Goal: Obtain resource: Download file/media

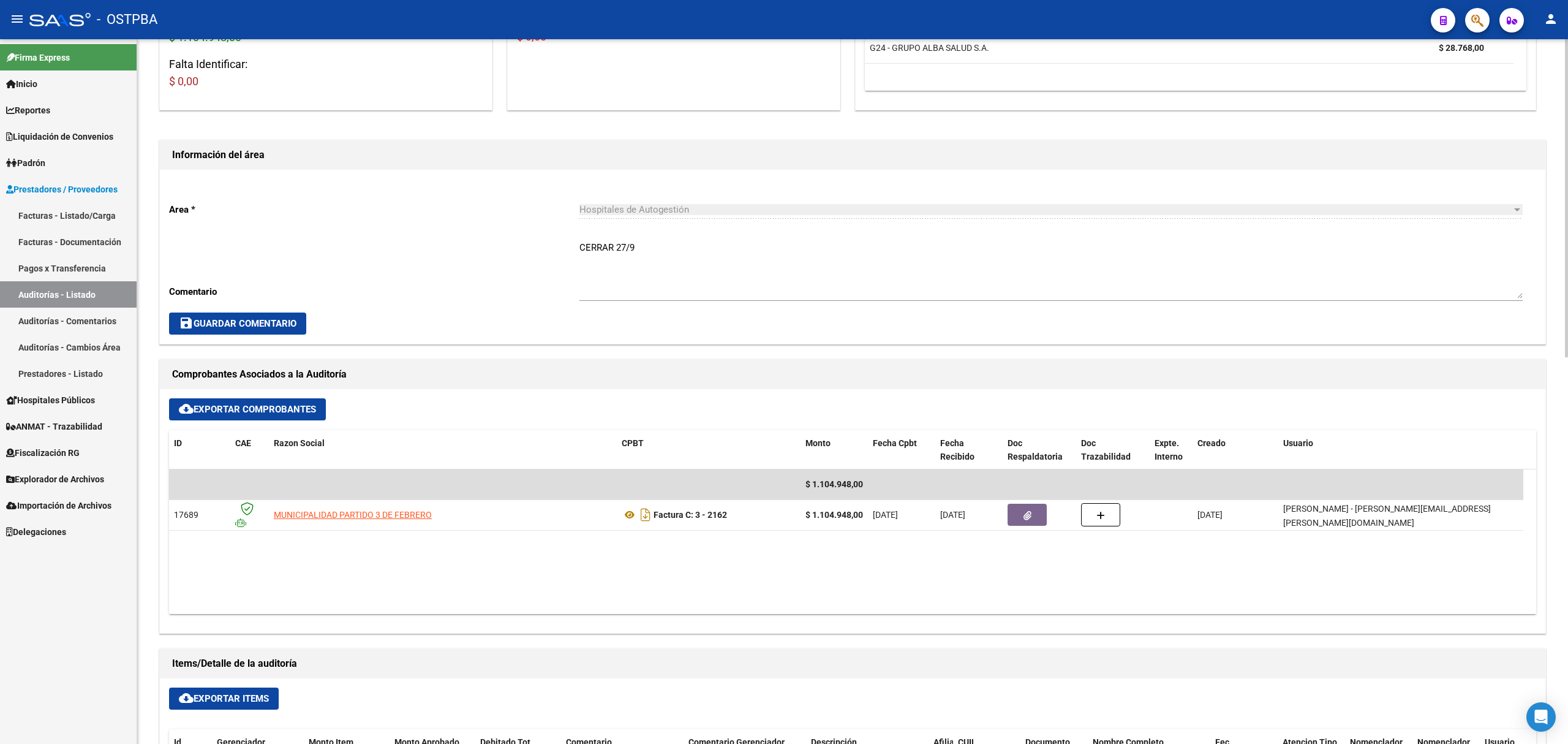
scroll to position [571, 0]
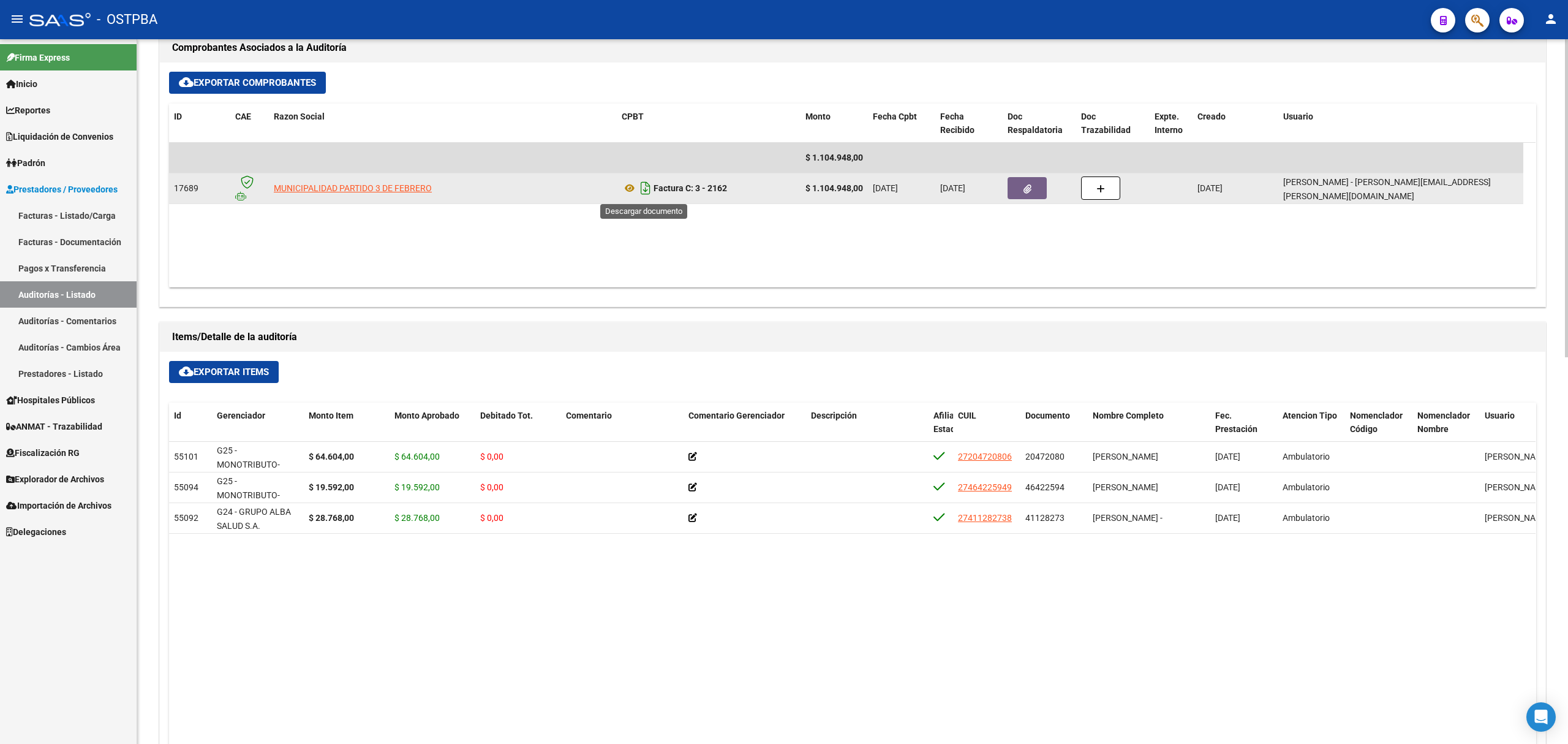
click at [642, 188] on icon "Descargar documento" at bounding box center [645, 188] width 16 height 20
click at [1029, 191] on icon "button" at bounding box center [1027, 189] width 8 height 9
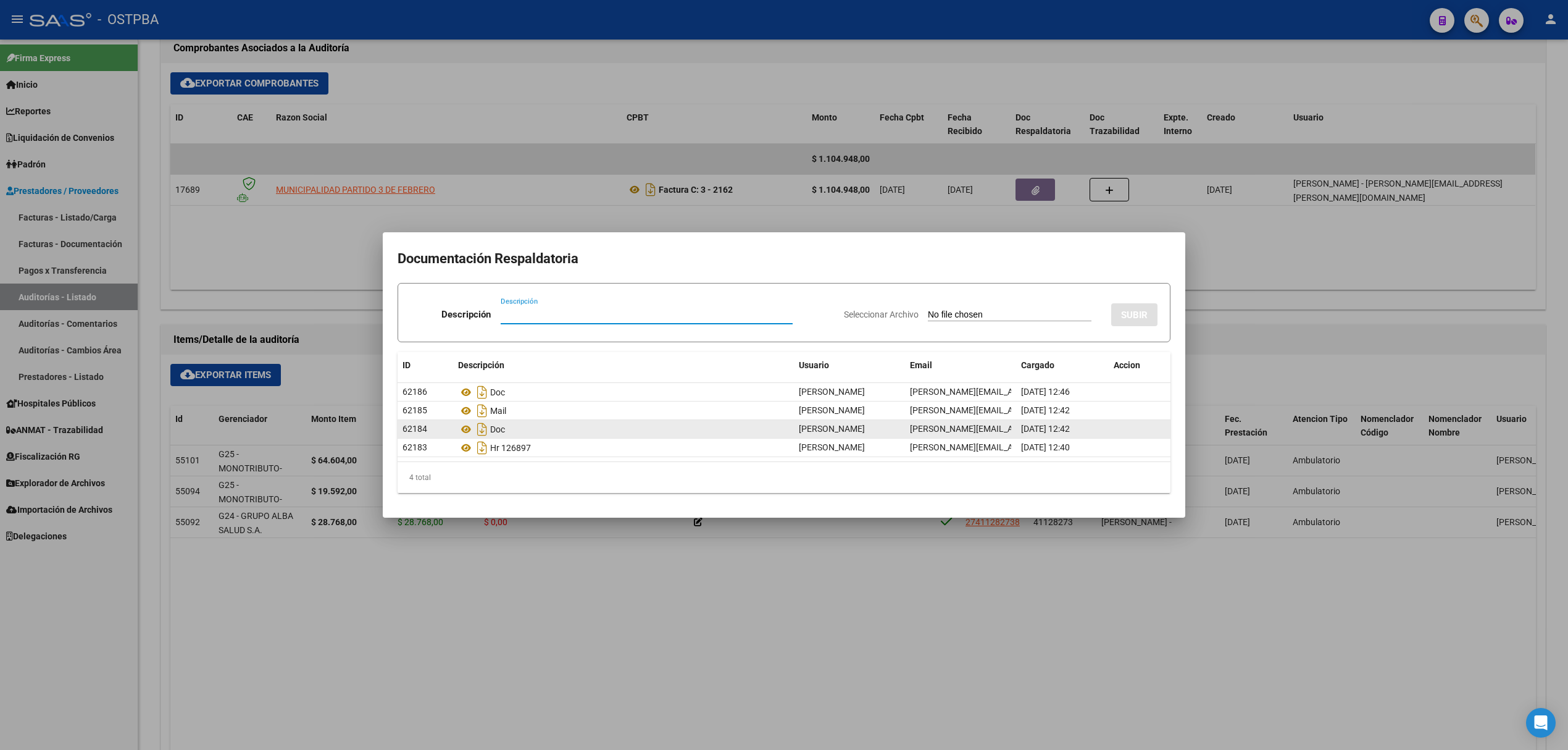
click at [490, 428] on div "Doc" at bounding box center [623, 429] width 331 height 20
click at [485, 429] on icon "Descargar documento" at bounding box center [482, 429] width 16 height 20
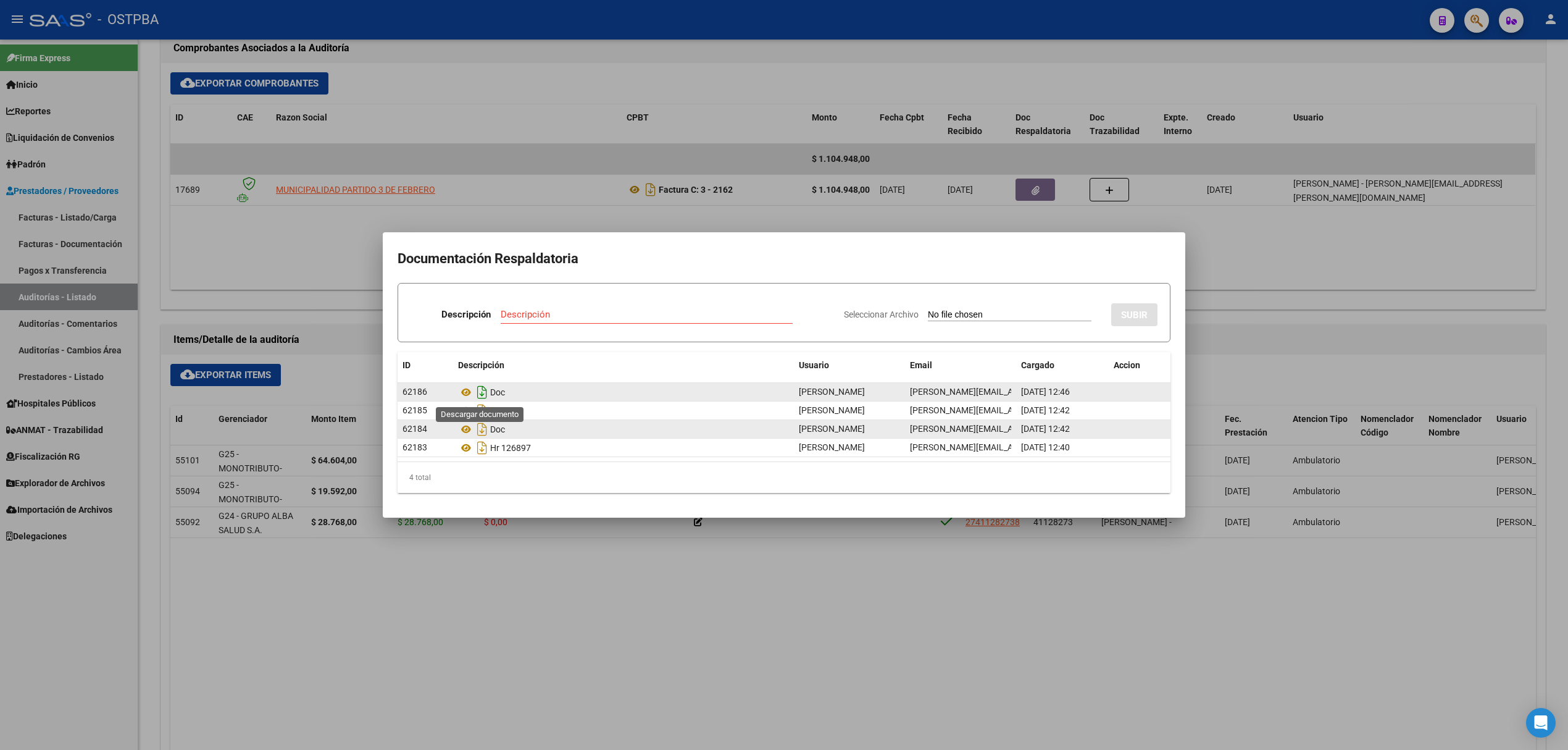
click at [479, 391] on icon "Descargar documento" at bounding box center [482, 392] width 16 height 20
click at [479, 391] on icon at bounding box center [480, 392] width 13 height 14
drag, startPoint x: 1112, startPoint y: 580, endPoint x: 1099, endPoint y: 569, distance: 17.0
click at [1104, 572] on div at bounding box center [784, 375] width 1568 height 750
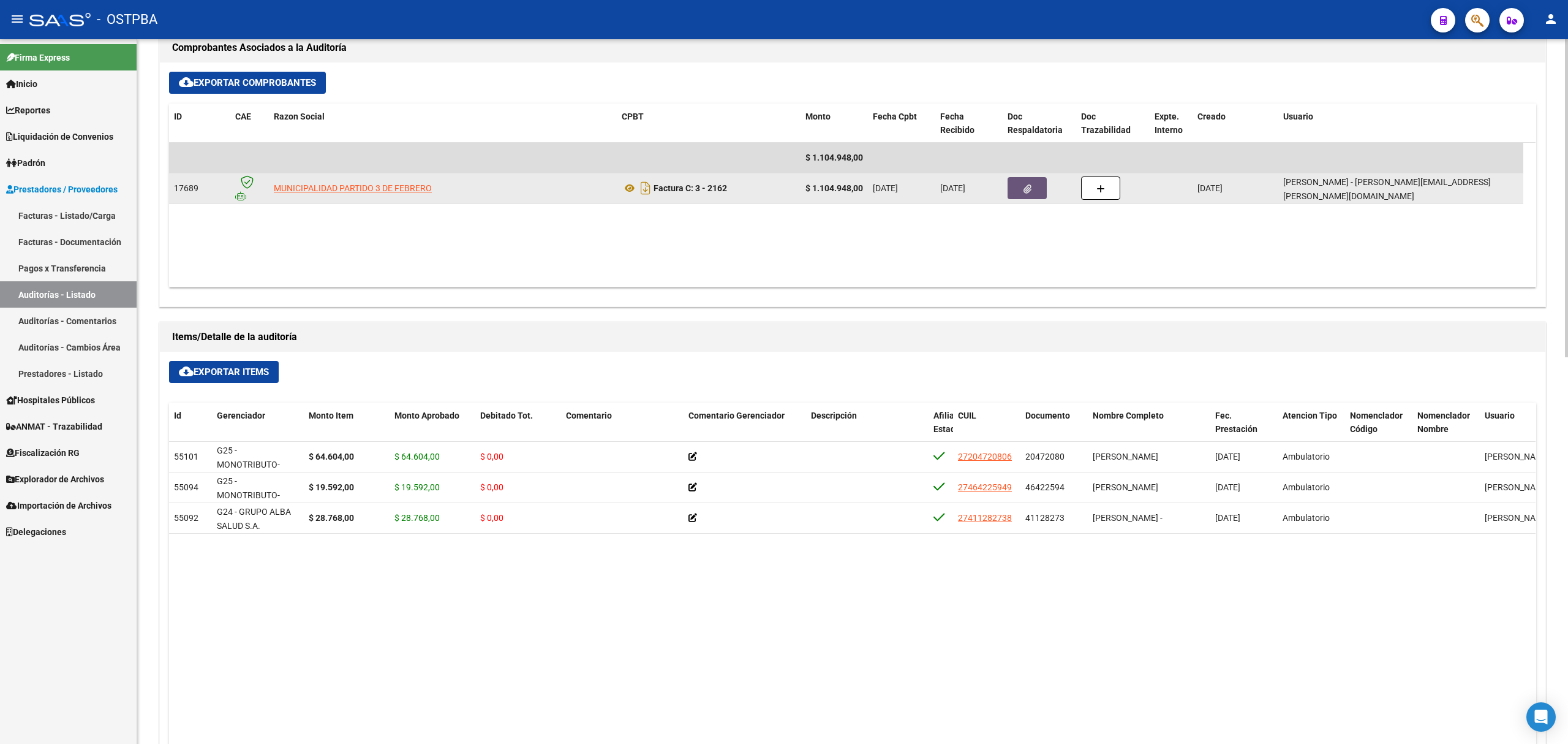
click at [1032, 184] on button "button" at bounding box center [1027, 188] width 39 height 22
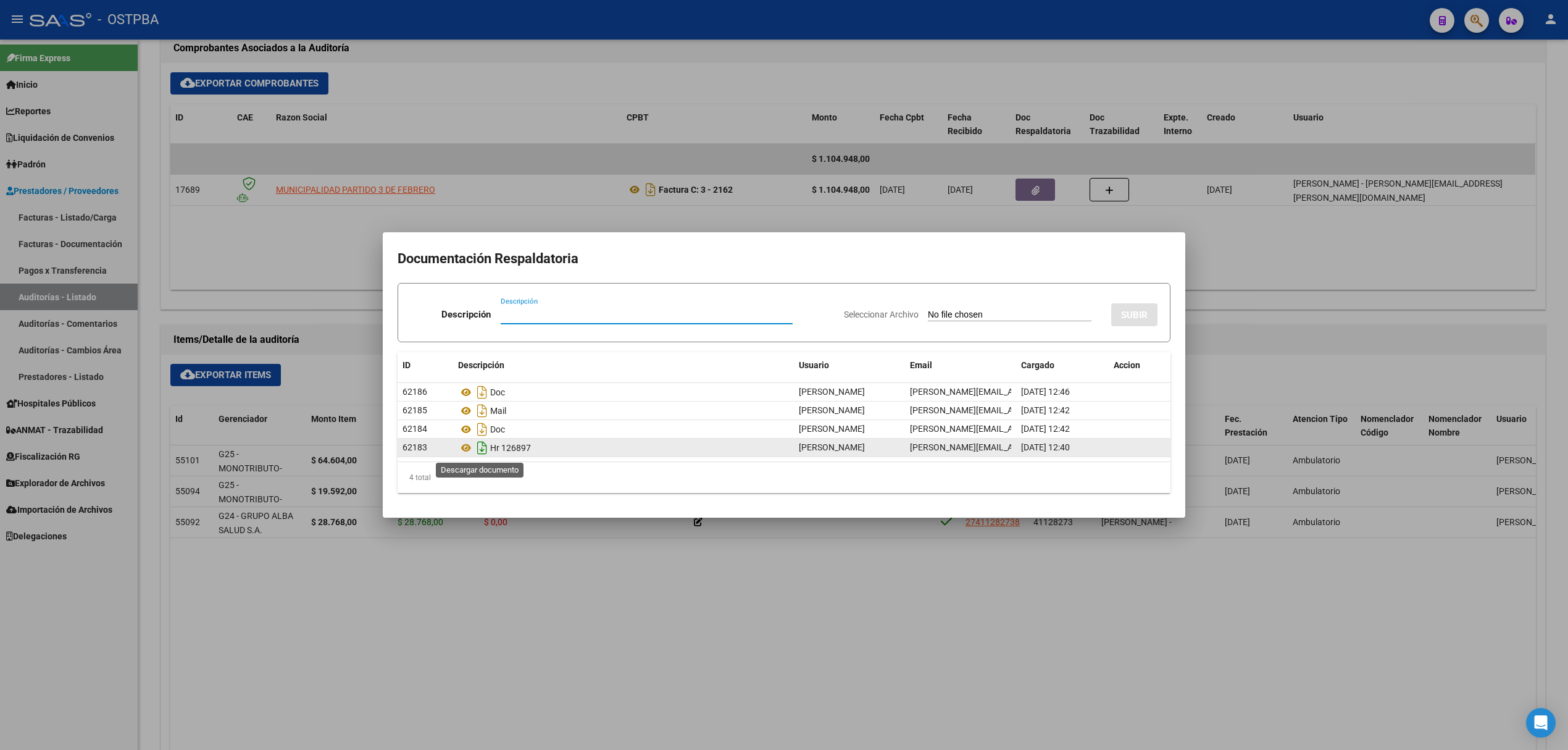
click at [477, 445] on icon "Descargar documento" at bounding box center [482, 448] width 16 height 20
click at [477, 445] on icon at bounding box center [480, 447] width 19 height 19
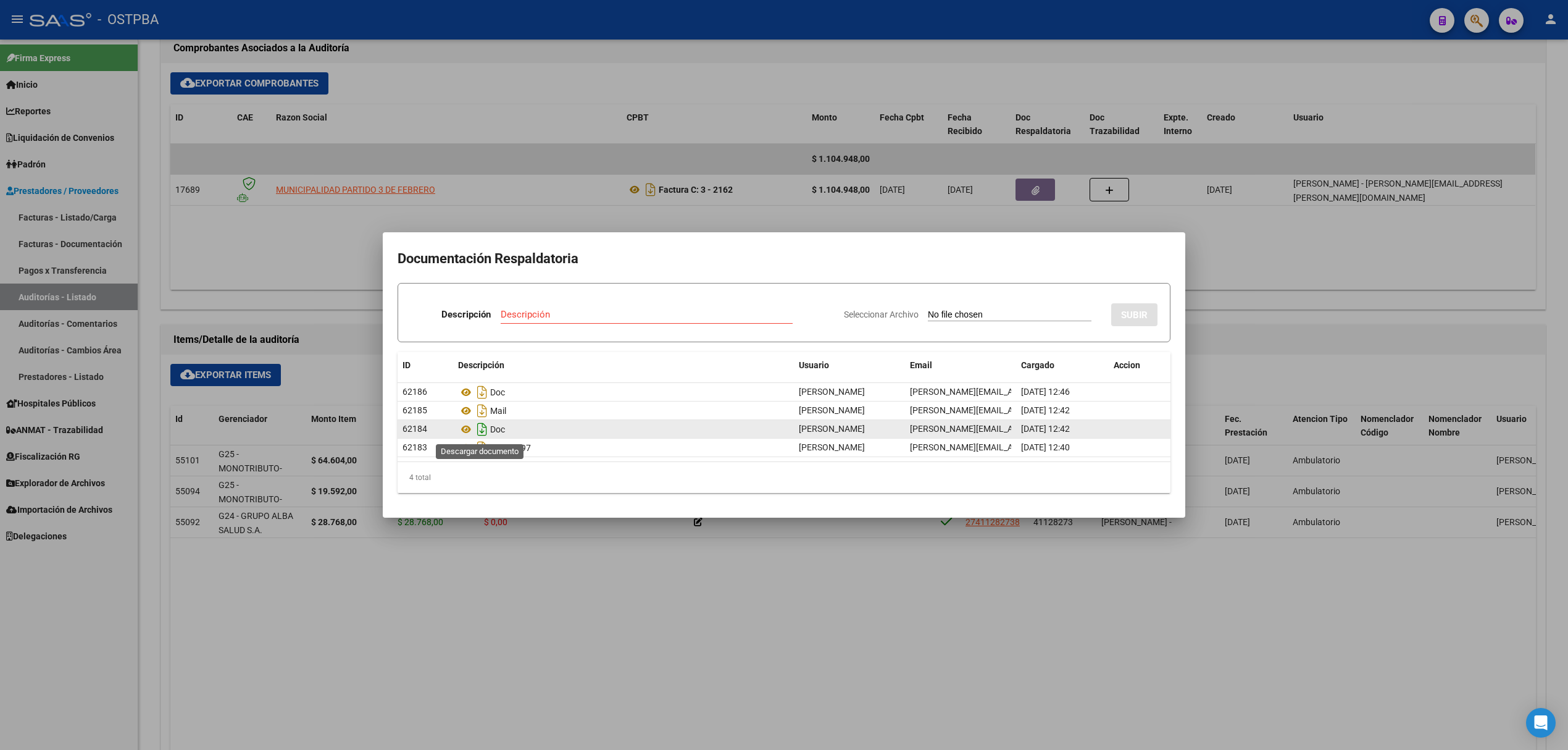
click at [480, 429] on icon "Descargar documento" at bounding box center [482, 429] width 16 height 20
click at [1319, 18] on div at bounding box center [784, 375] width 1568 height 750
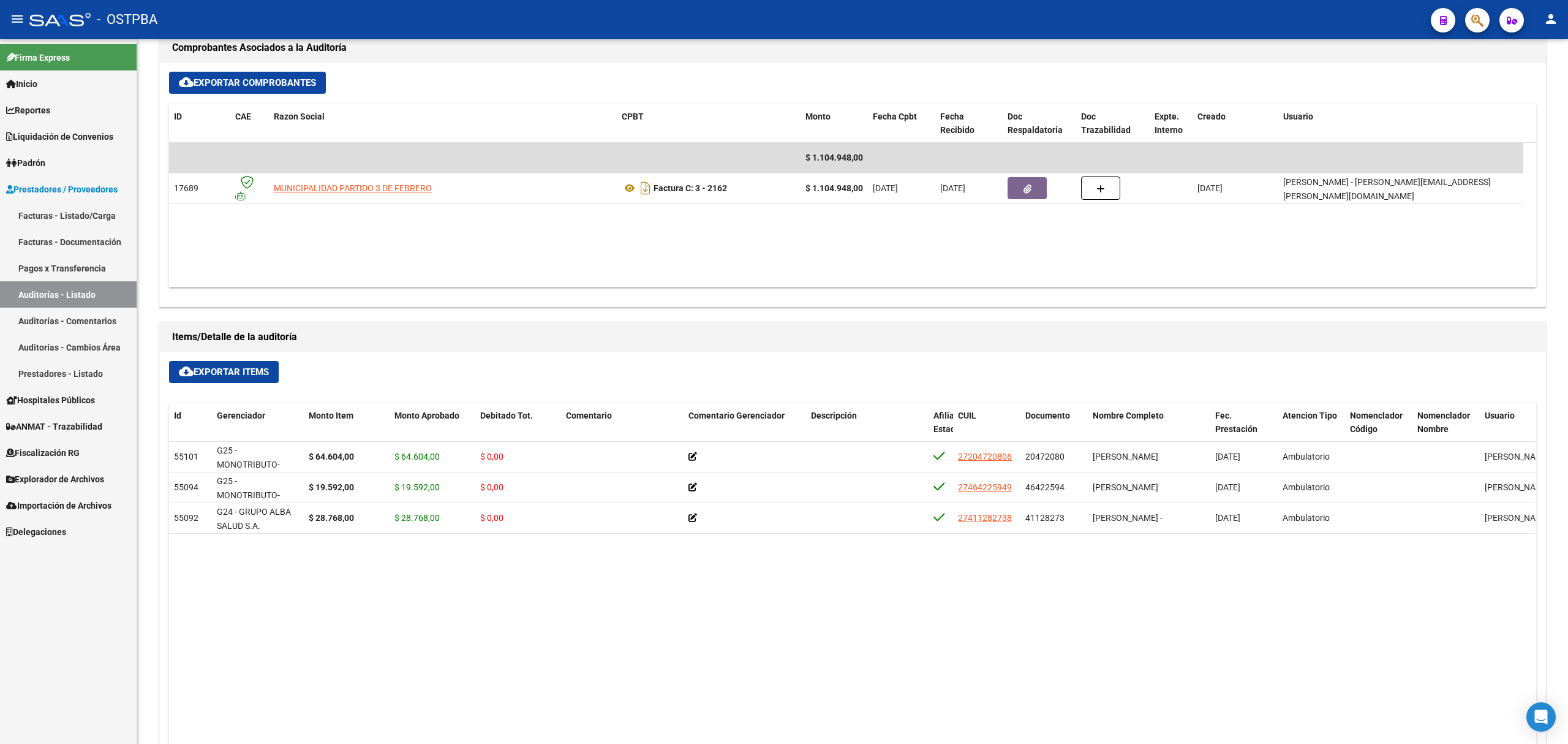
click at [72, 292] on link "Auditorías - Listado" at bounding box center [68, 294] width 137 height 27
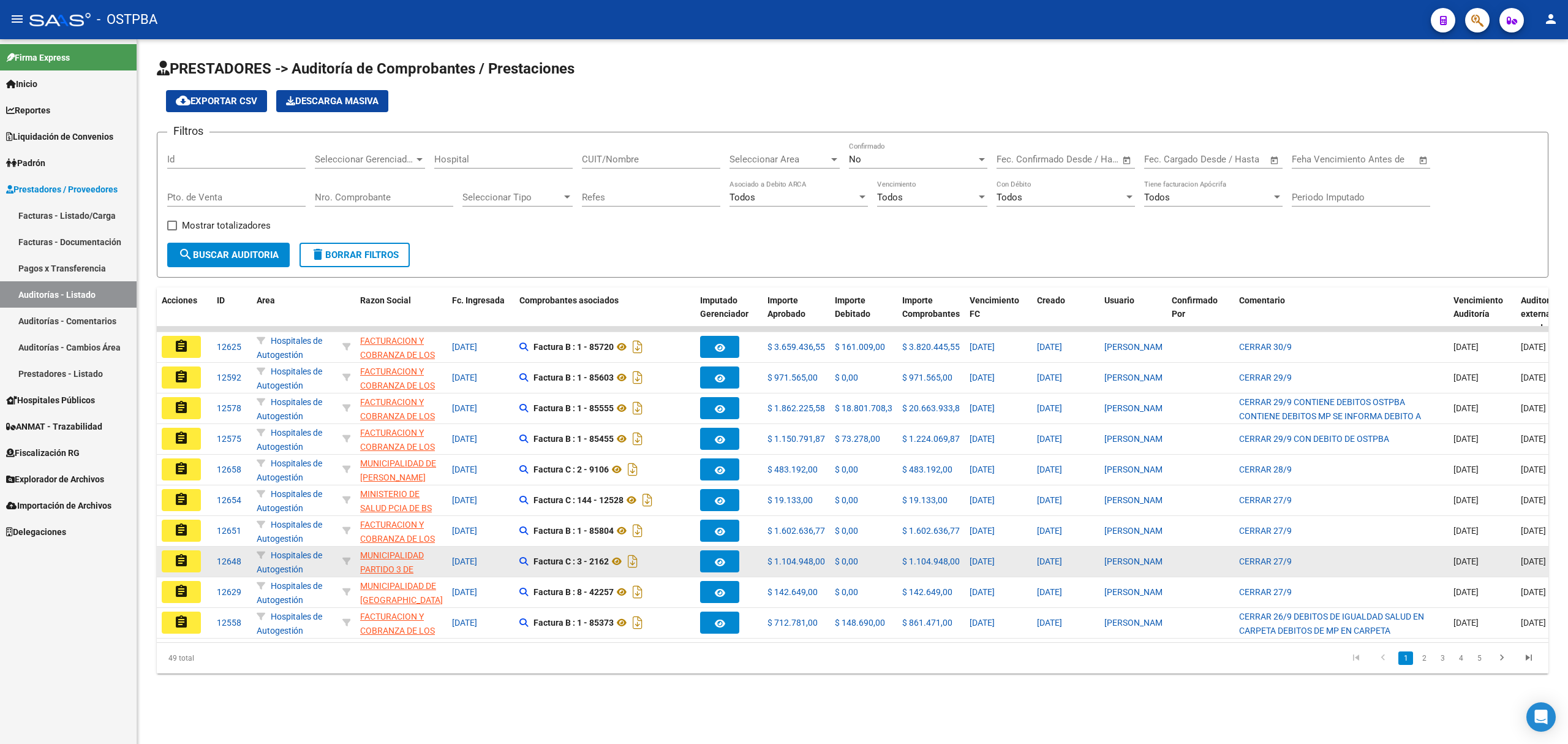
click at [181, 560] on mat-icon "assignment" at bounding box center [181, 561] width 15 height 15
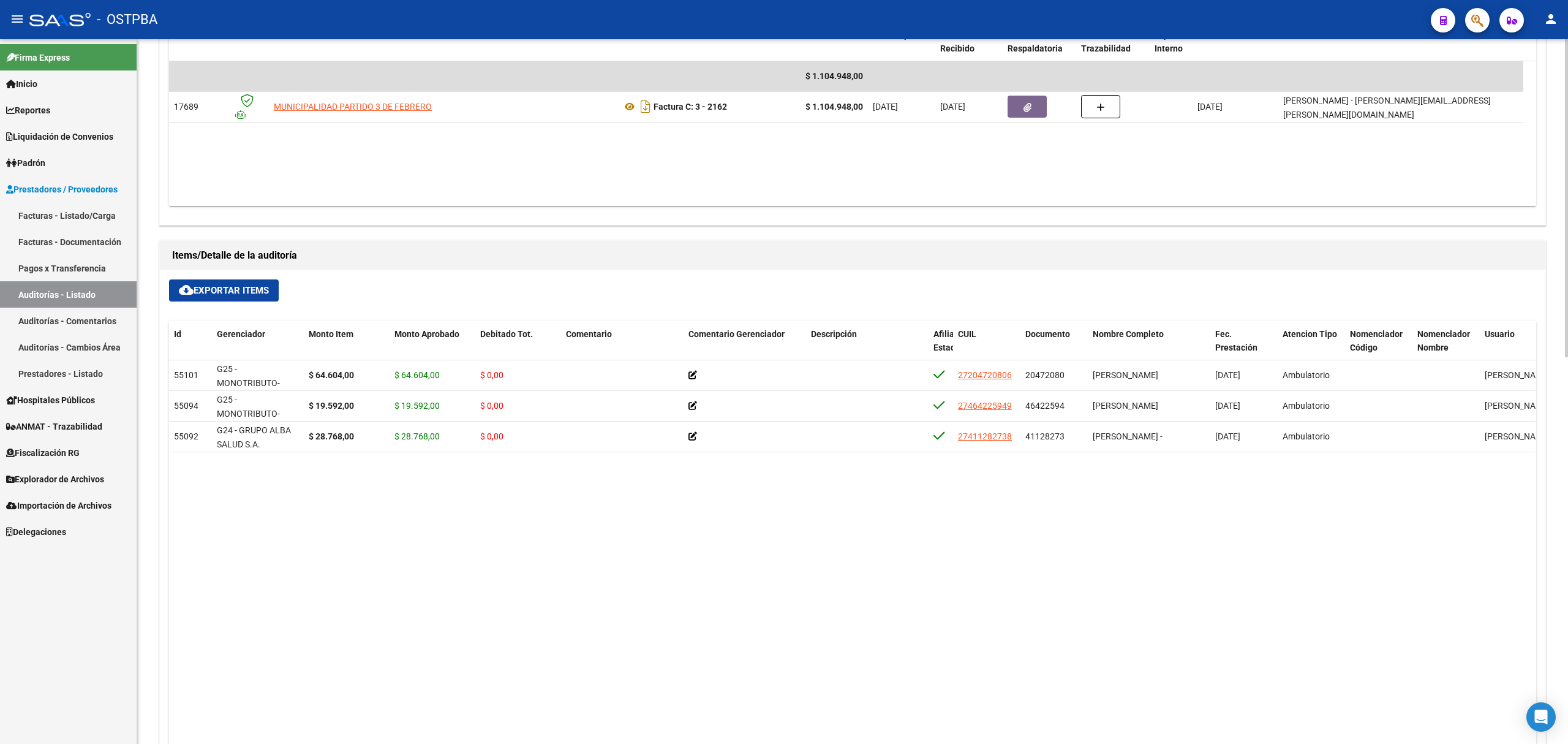
scroll to position [327, 0]
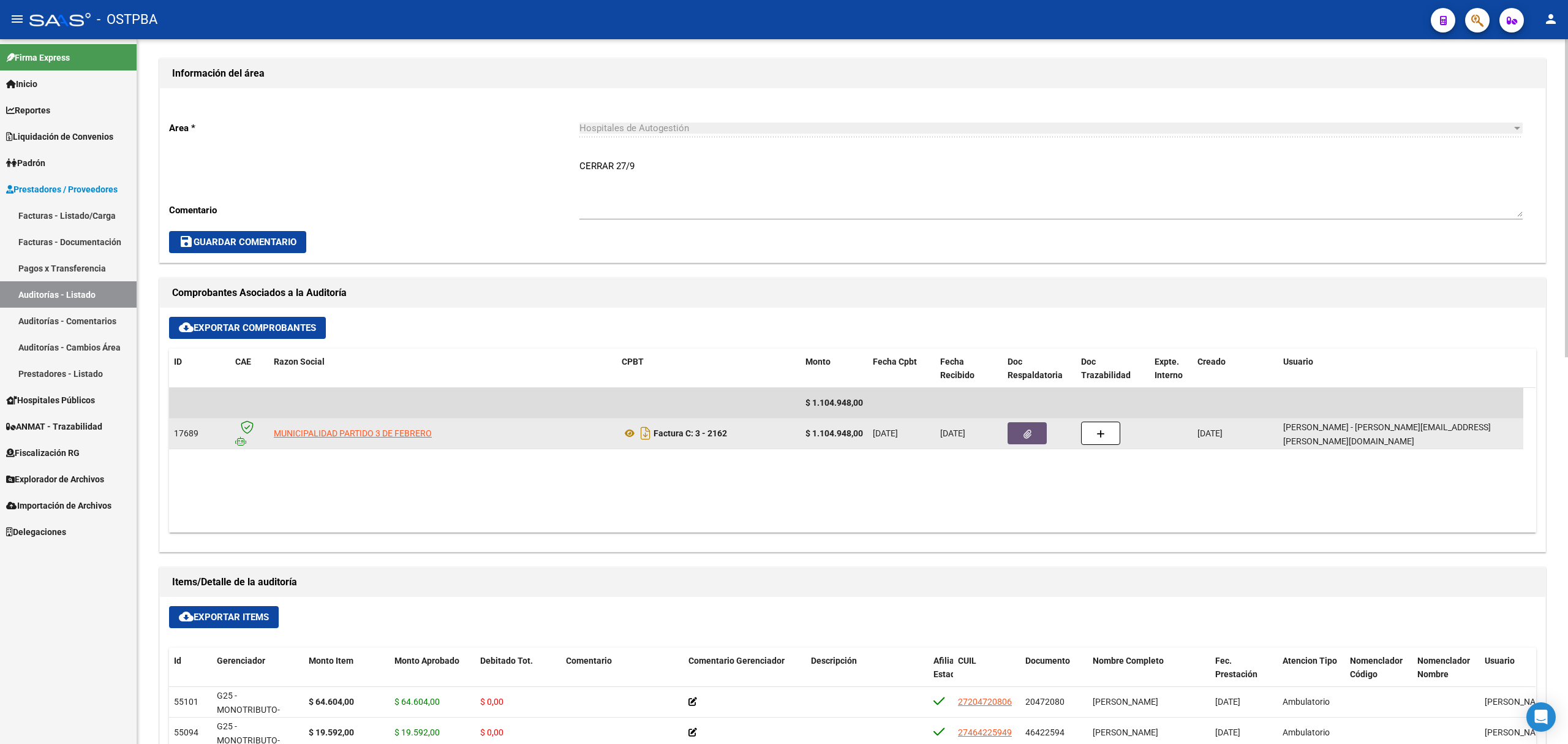
click at [1017, 436] on button "button" at bounding box center [1027, 433] width 39 height 22
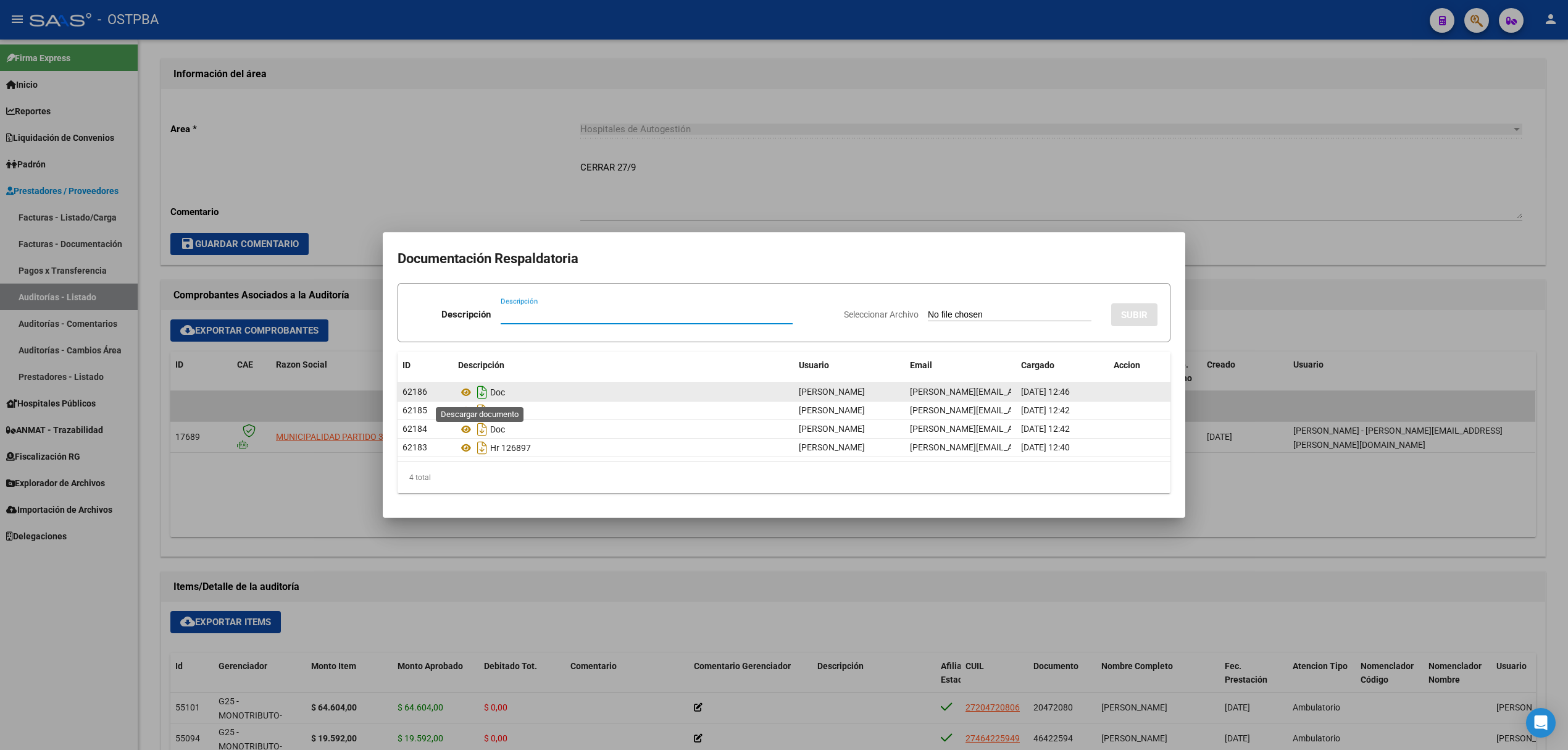
click at [478, 394] on icon "Descargar documento" at bounding box center [482, 392] width 16 height 20
click at [1181, 151] on div at bounding box center [784, 375] width 1568 height 750
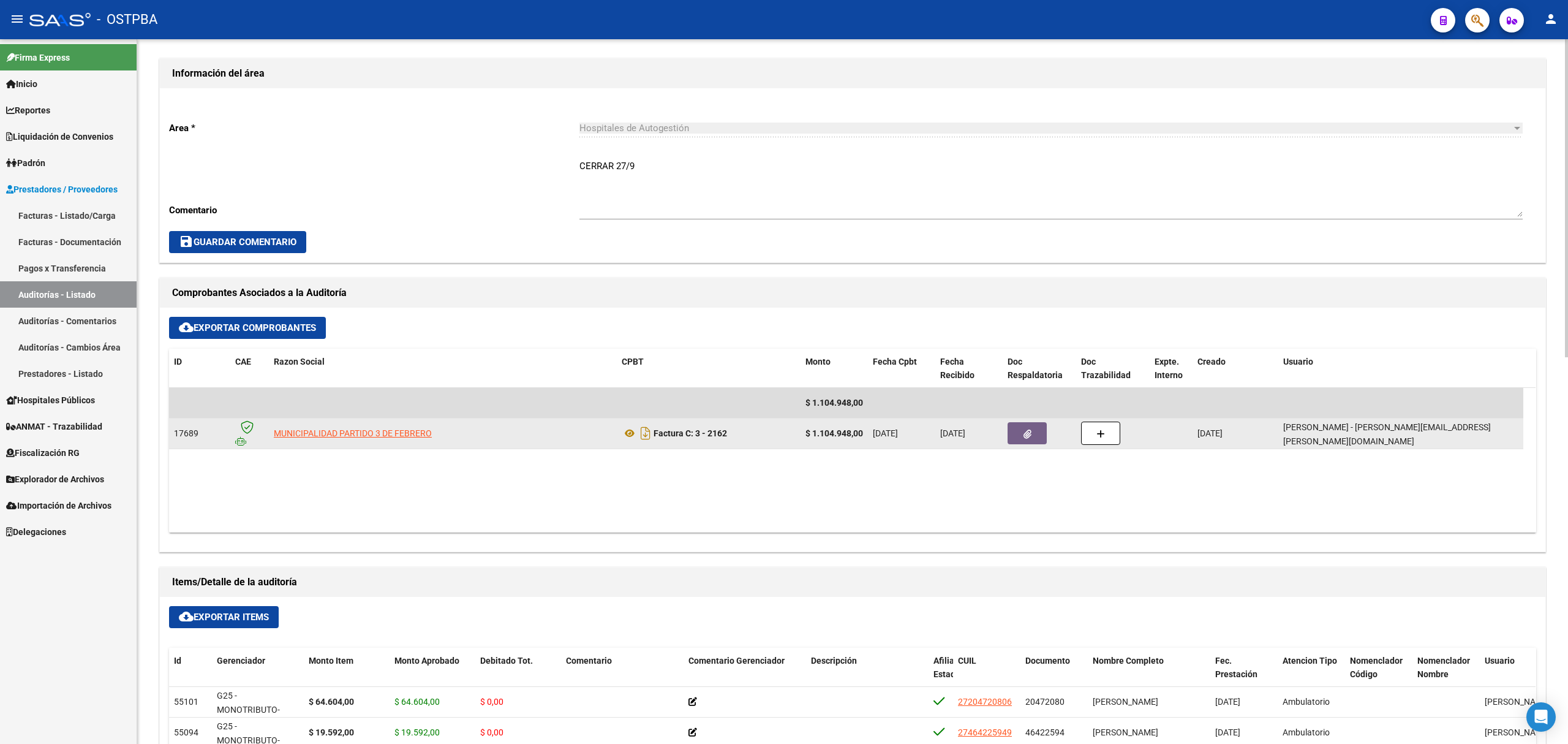
click at [1030, 435] on icon "button" at bounding box center [1027, 434] width 8 height 9
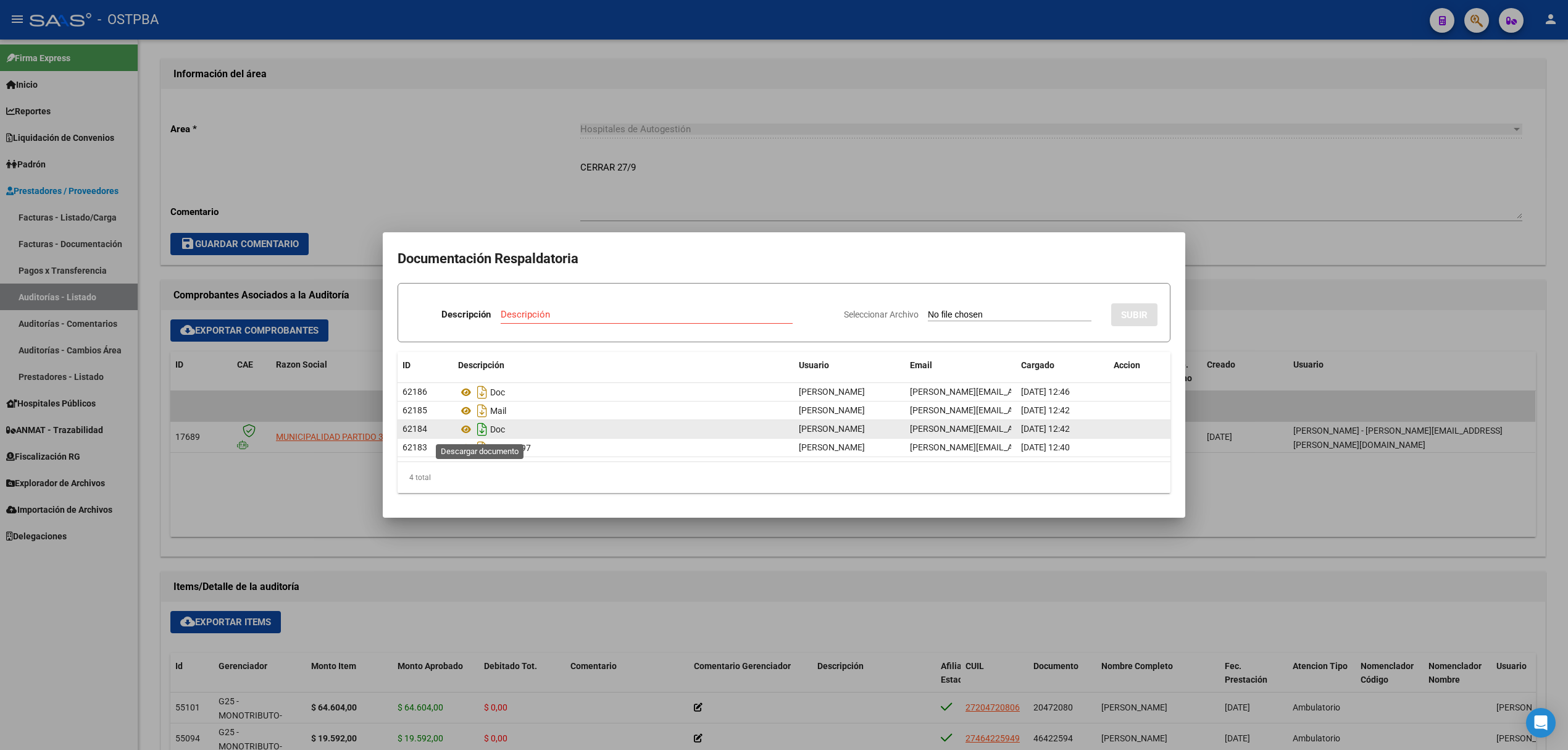
click at [482, 429] on icon "Descargar documento" at bounding box center [482, 429] width 16 height 20
click at [482, 426] on icon "Descargar documento" at bounding box center [482, 429] width 16 height 20
click at [421, 190] on div at bounding box center [784, 375] width 1568 height 750
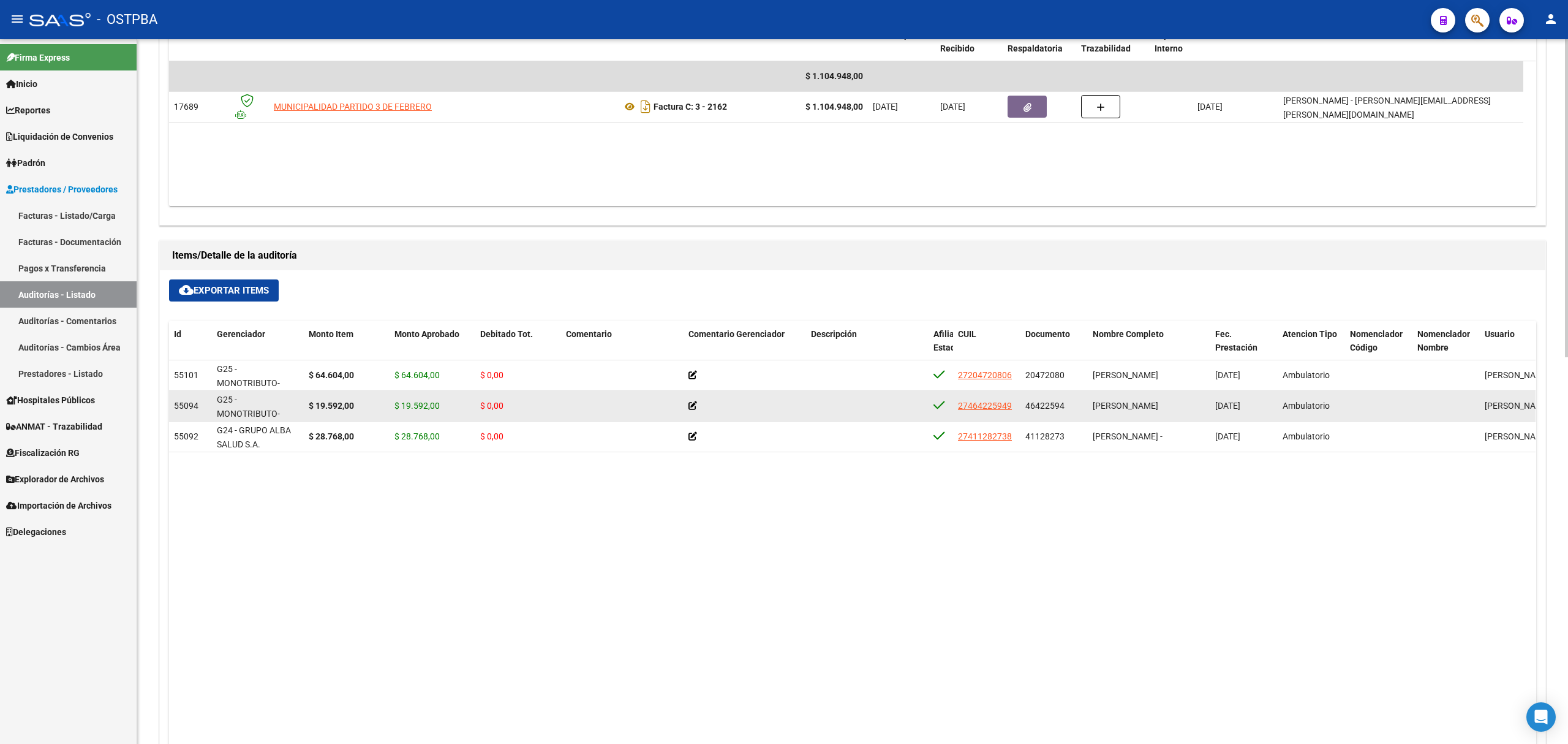
scroll to position [163, 0]
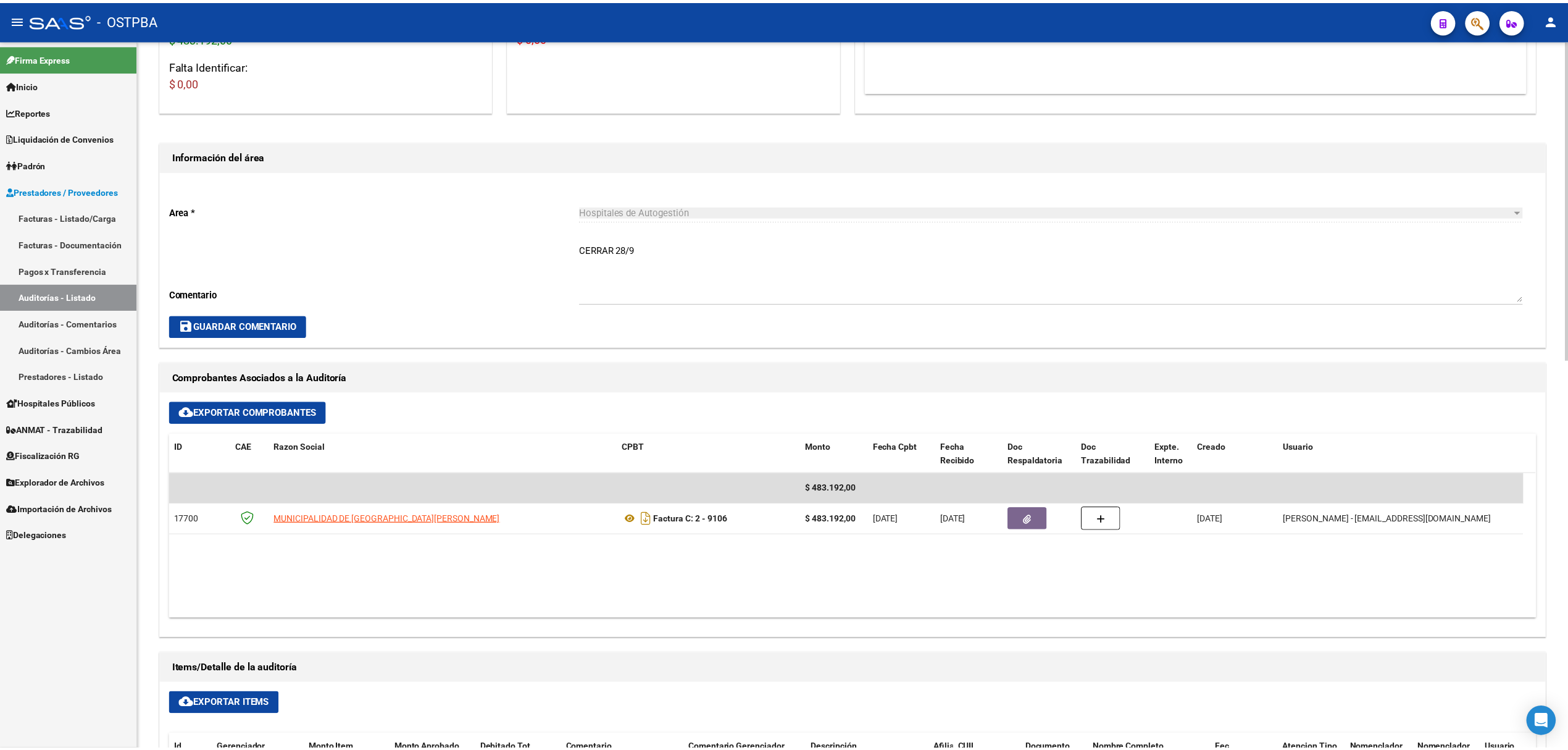
scroll to position [494, 0]
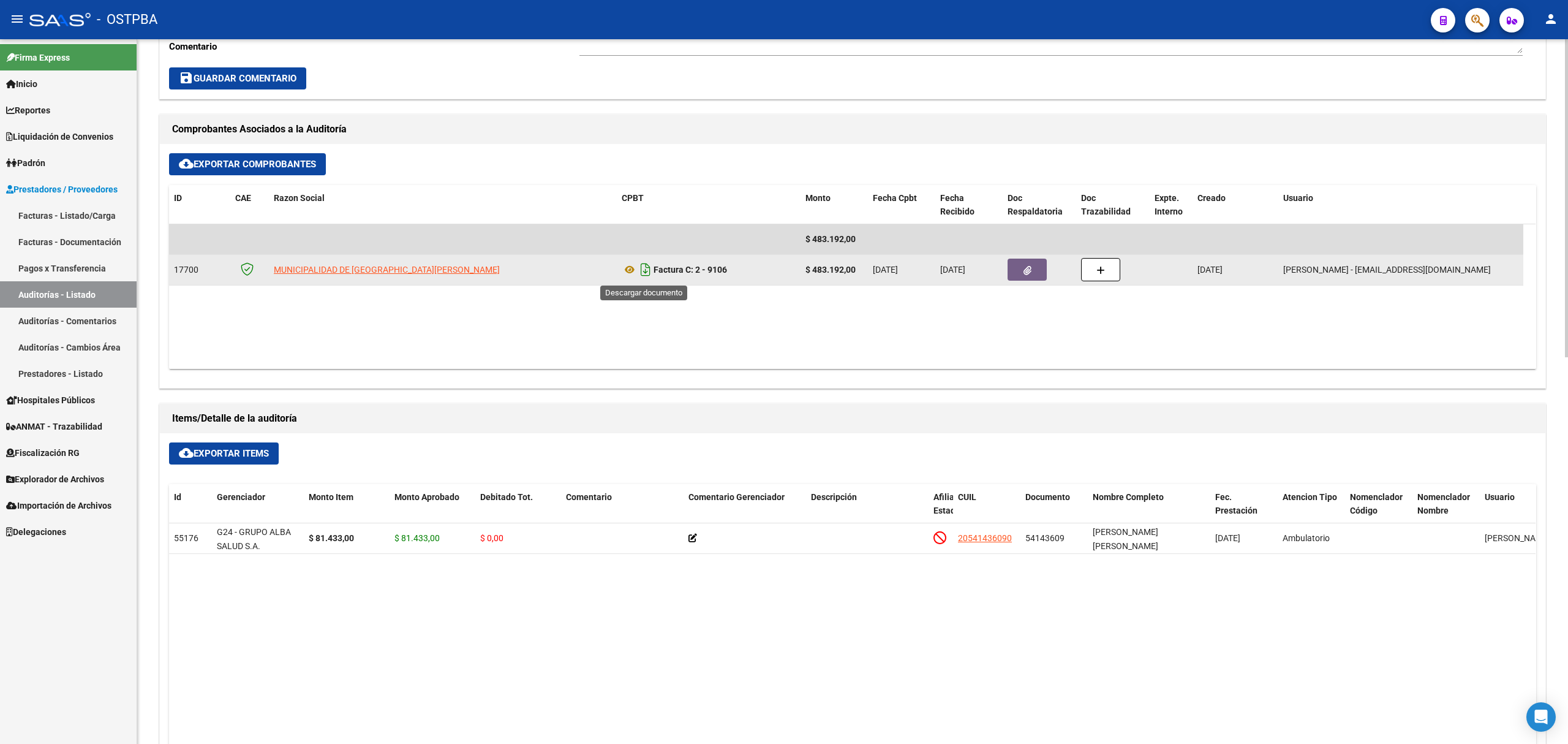
click at [650, 269] on icon "Descargar documento" at bounding box center [645, 270] width 16 height 20
click at [1029, 269] on icon "button" at bounding box center [1027, 270] width 8 height 9
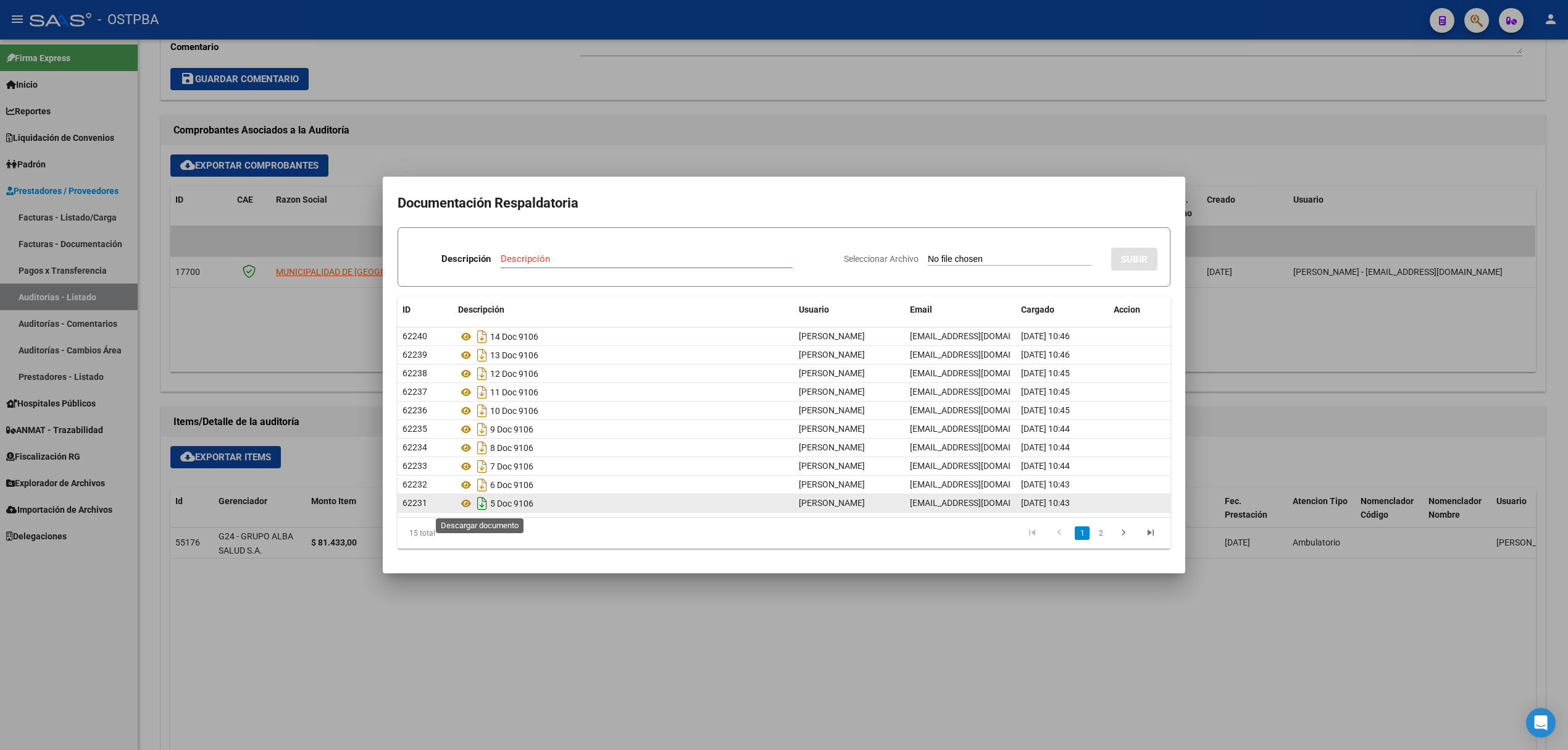
click at [480, 505] on icon "Descargar documento" at bounding box center [482, 504] width 16 height 20
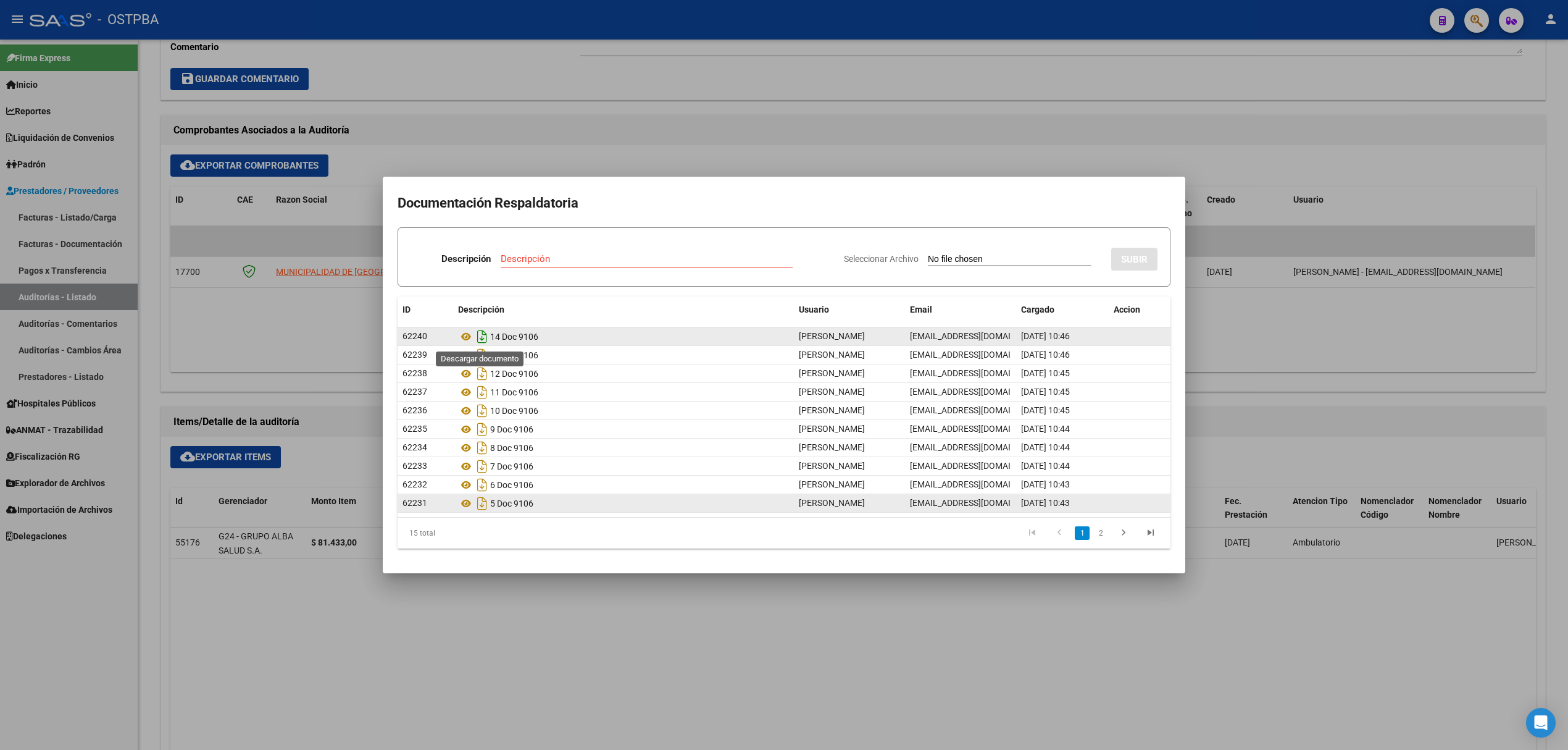
click at [475, 332] on icon "Descargar documento" at bounding box center [482, 337] width 16 height 20
click at [1103, 532] on link "2" at bounding box center [1101, 533] width 15 height 14
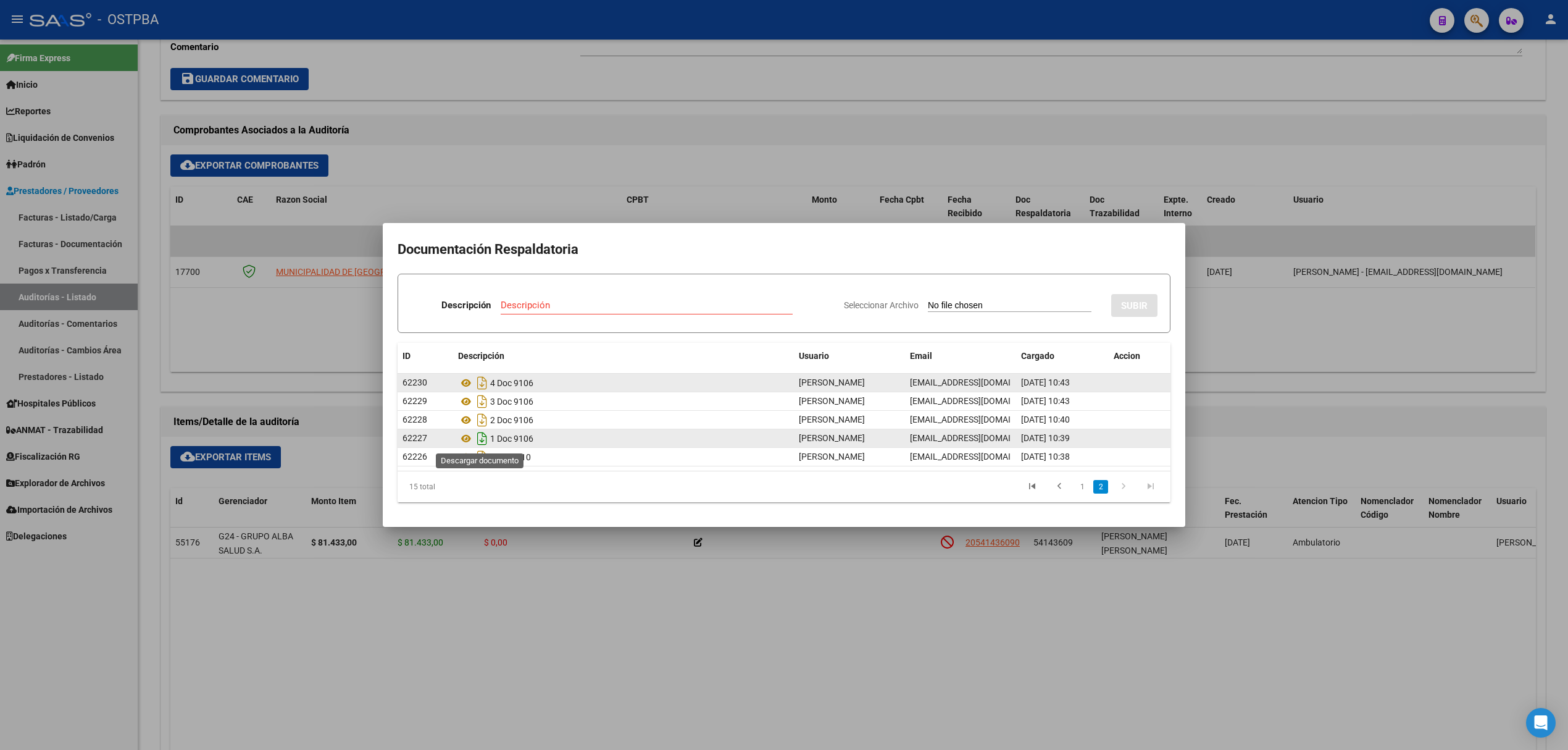
click at [475, 441] on icon "Descargar documento" at bounding box center [482, 439] width 16 height 20
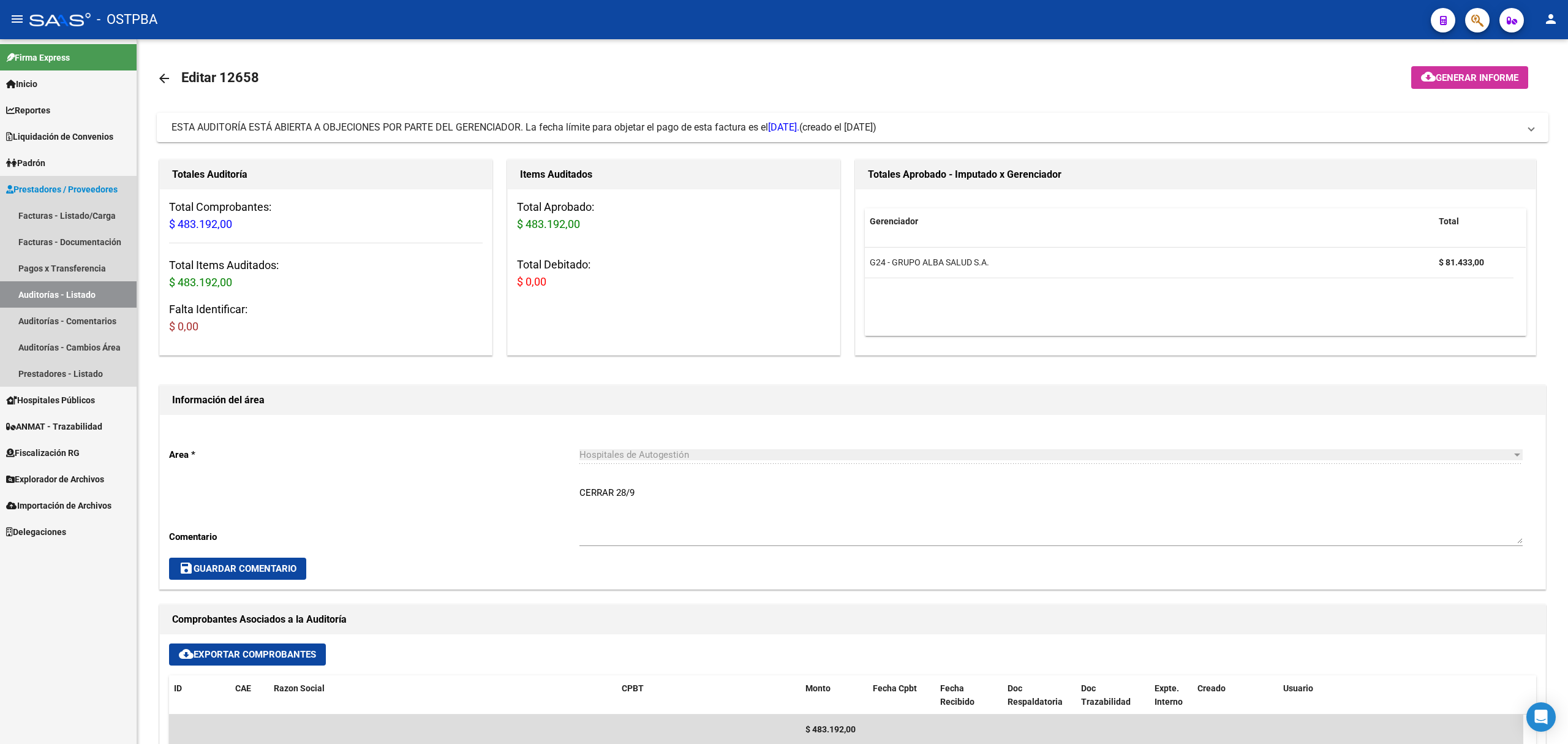
click at [72, 295] on link "Auditorías - Listado" at bounding box center [68, 294] width 137 height 27
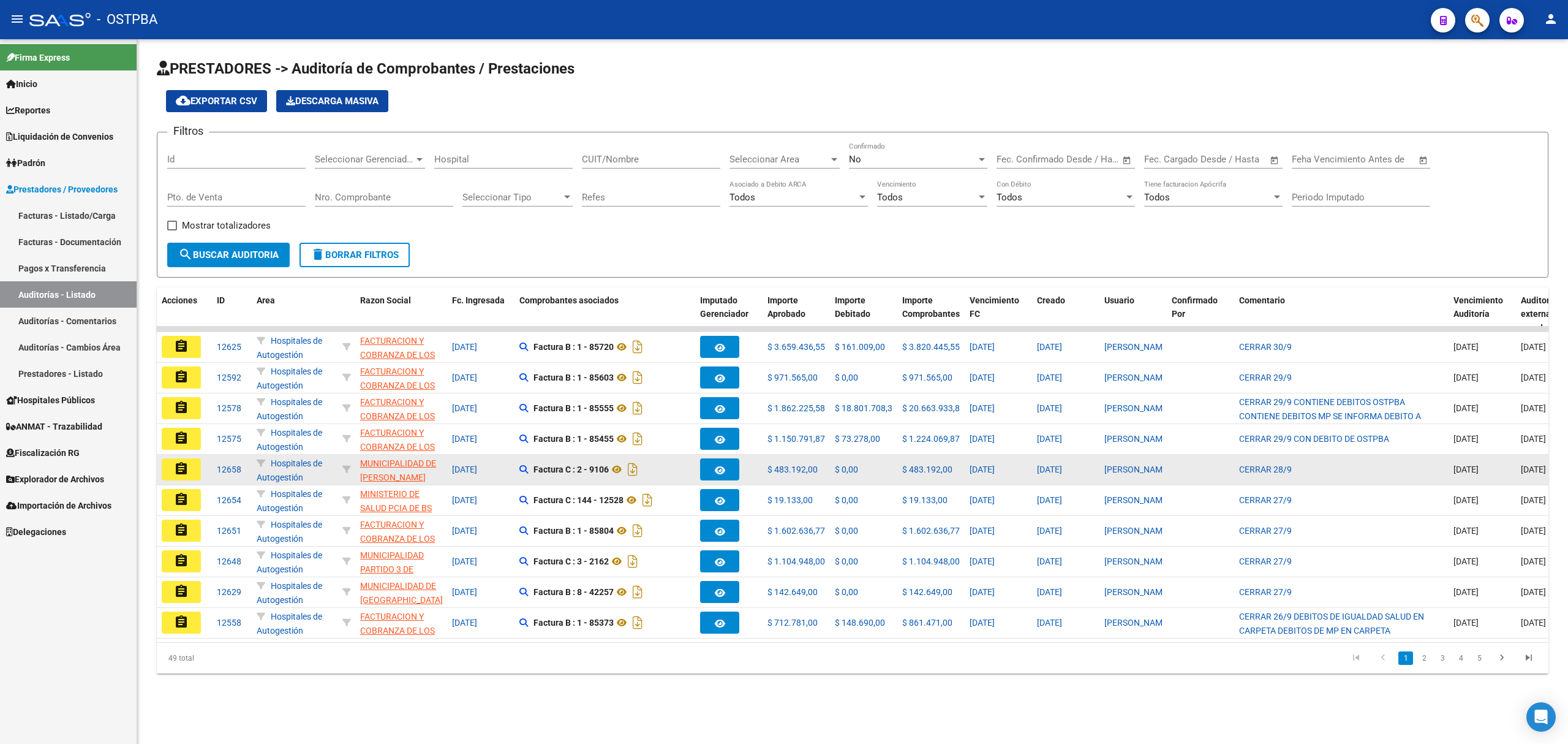
click at [196, 465] on button "assignment" at bounding box center [181, 469] width 39 height 22
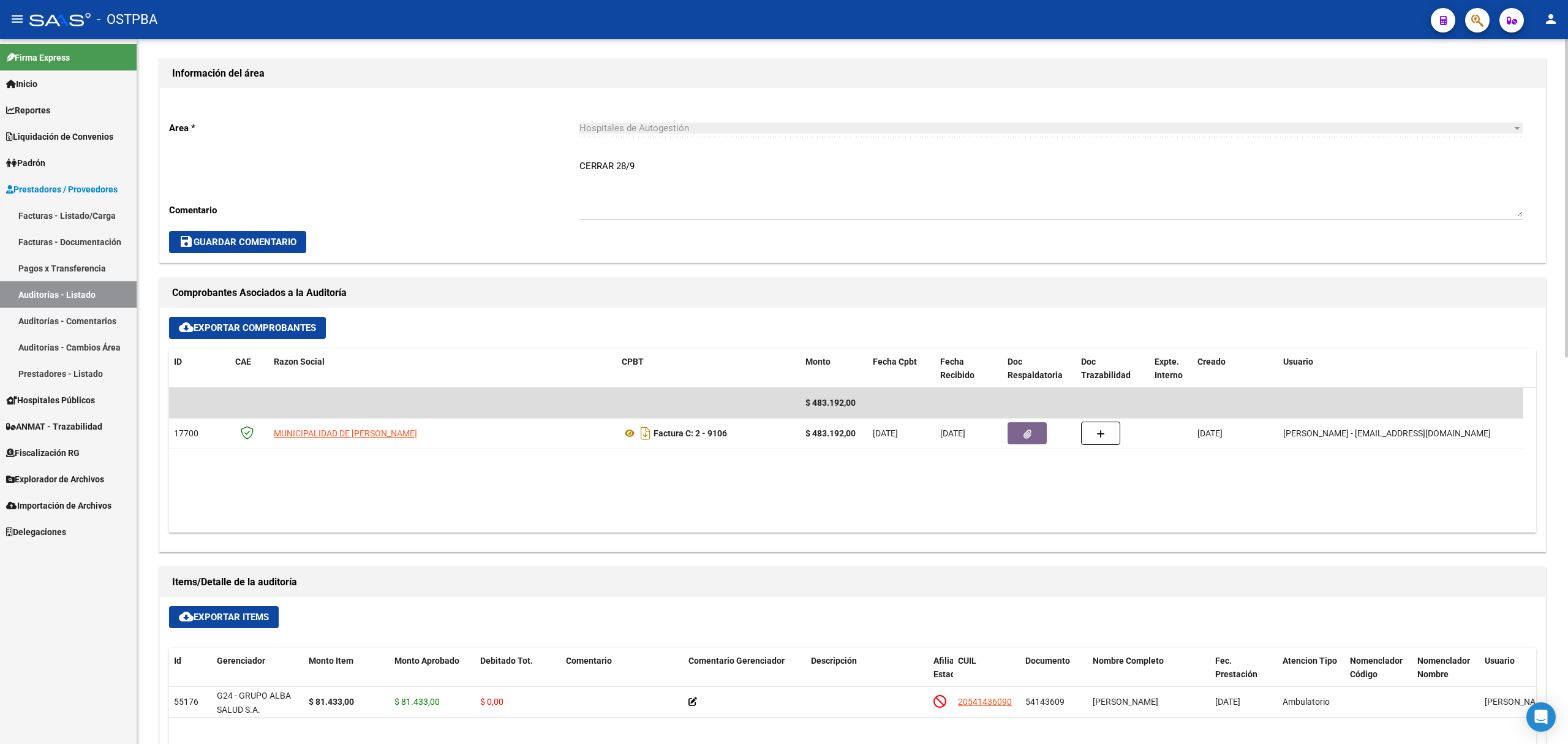
scroll to position [653, 0]
